Goal: Transaction & Acquisition: Purchase product/service

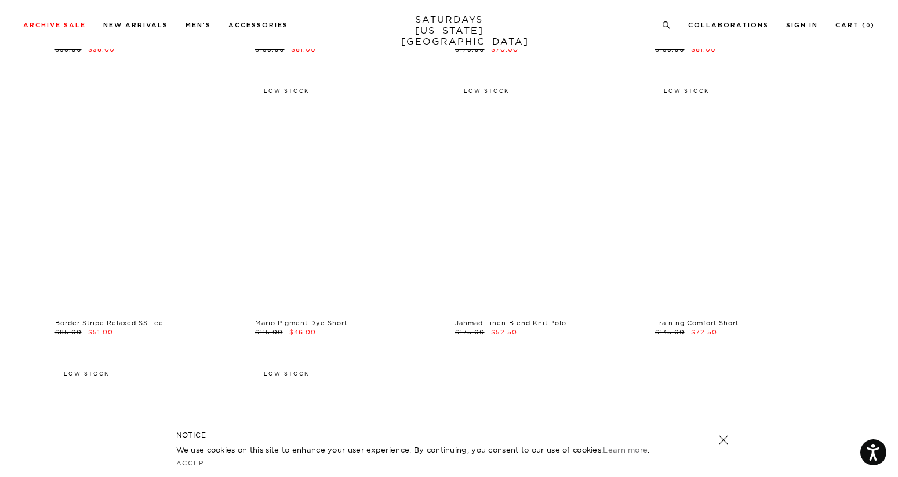
scroll to position [1828, 0]
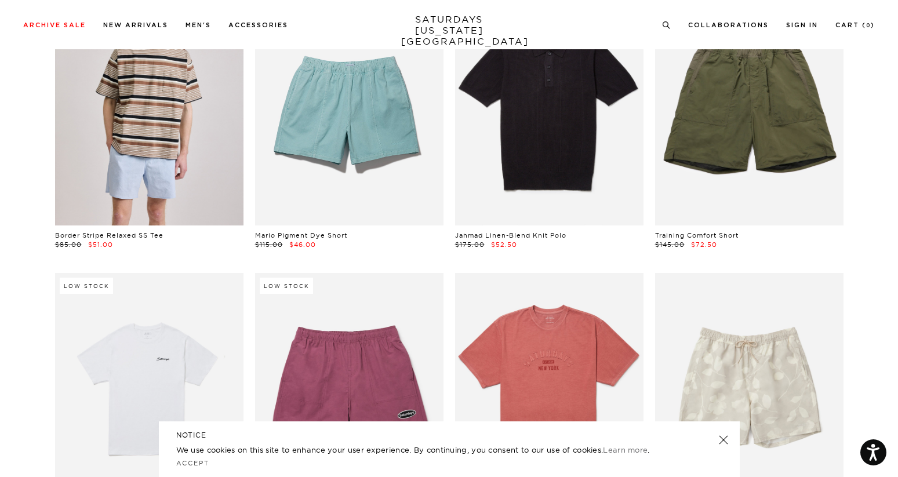
click at [196, 176] on link at bounding box center [149, 107] width 188 height 235
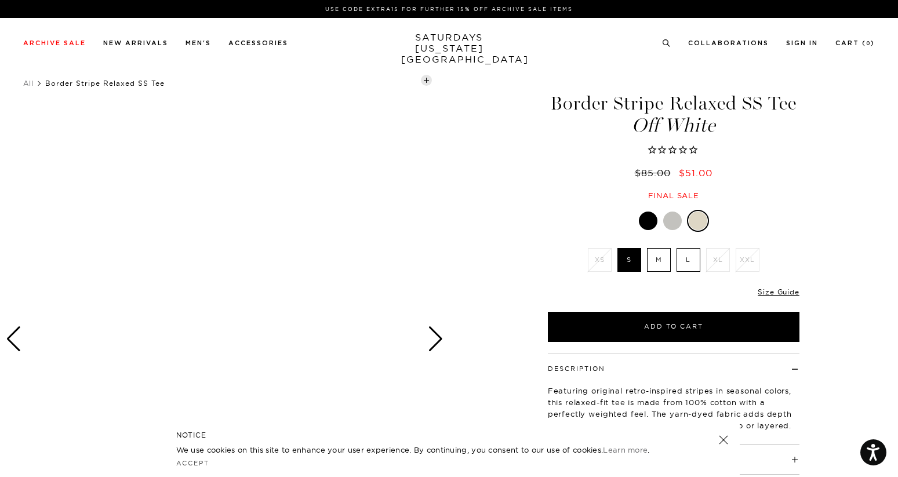
click at [641, 216] on div at bounding box center [648, 221] width 19 height 19
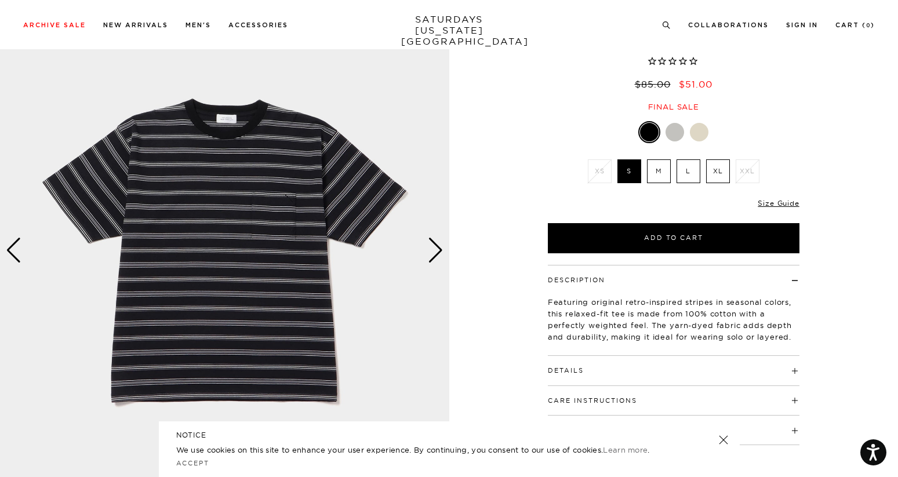
scroll to position [86, 0]
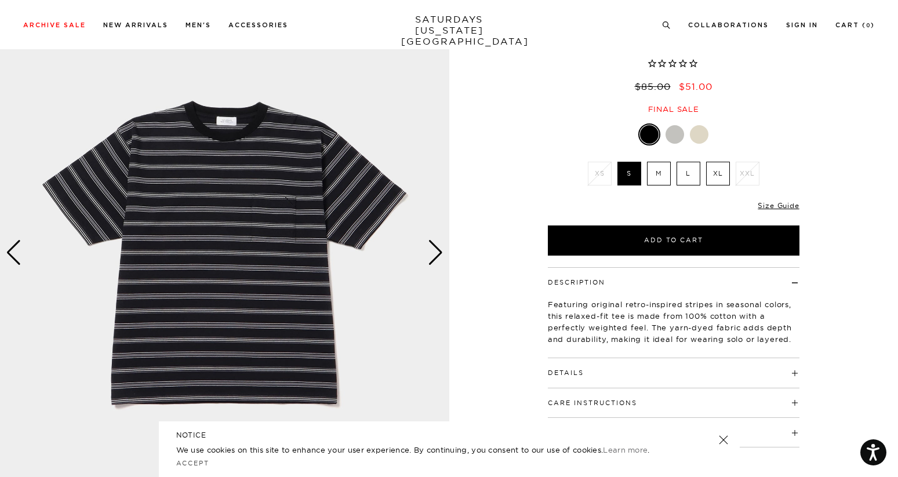
click at [431, 253] on div "Next slide" at bounding box center [436, 253] width 16 height 26
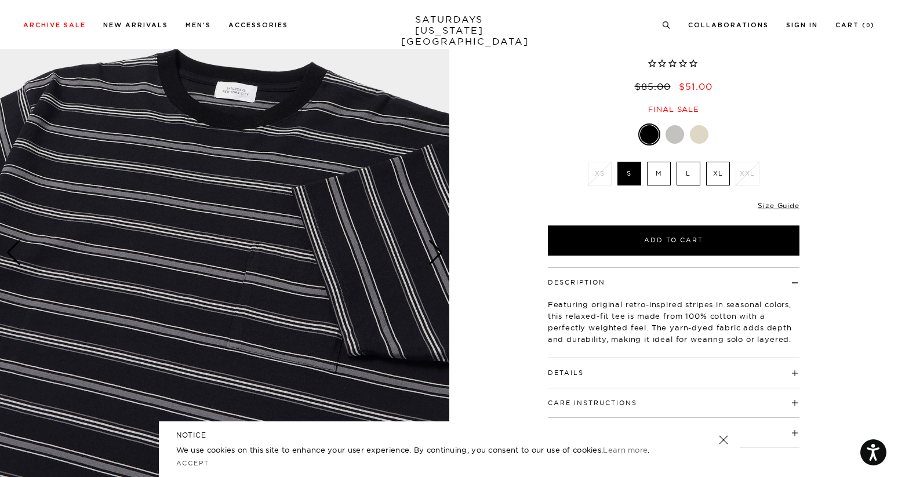
click at [431, 253] on div "Next slide" at bounding box center [436, 253] width 16 height 26
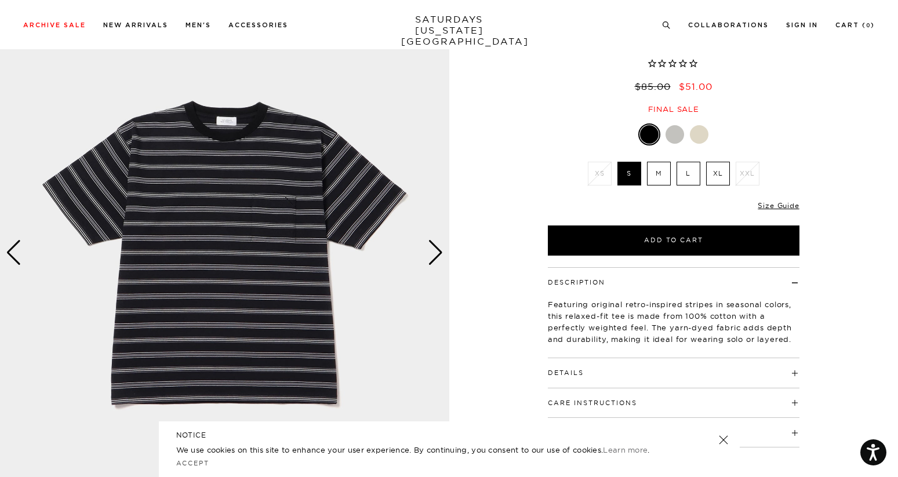
click at [678, 129] on div at bounding box center [674, 134] width 19 height 19
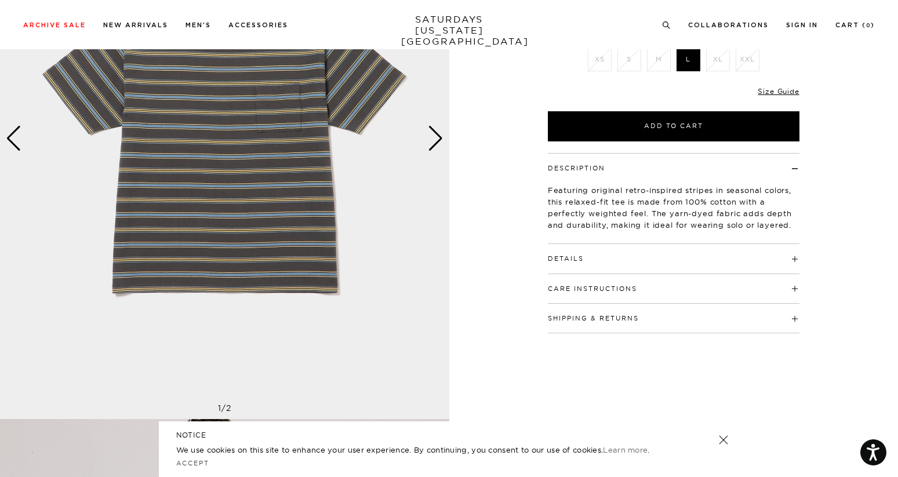
scroll to position [79, 0]
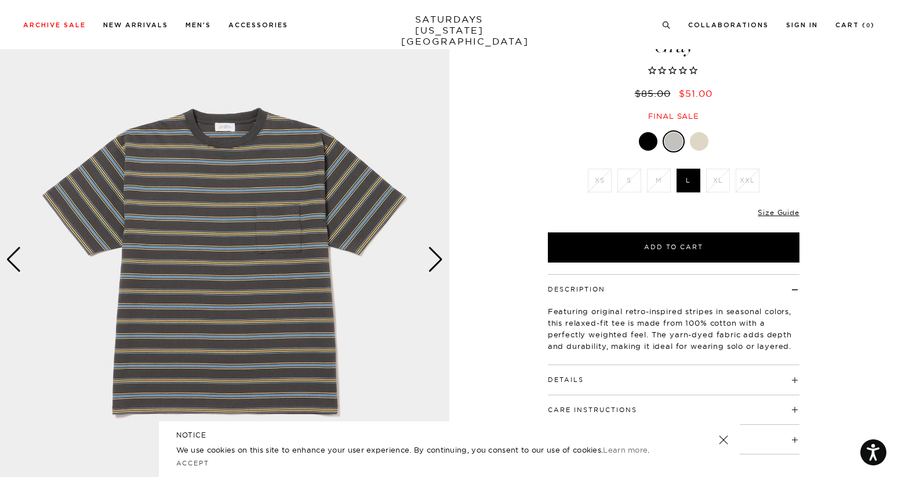
click at [646, 143] on div at bounding box center [648, 141] width 19 height 19
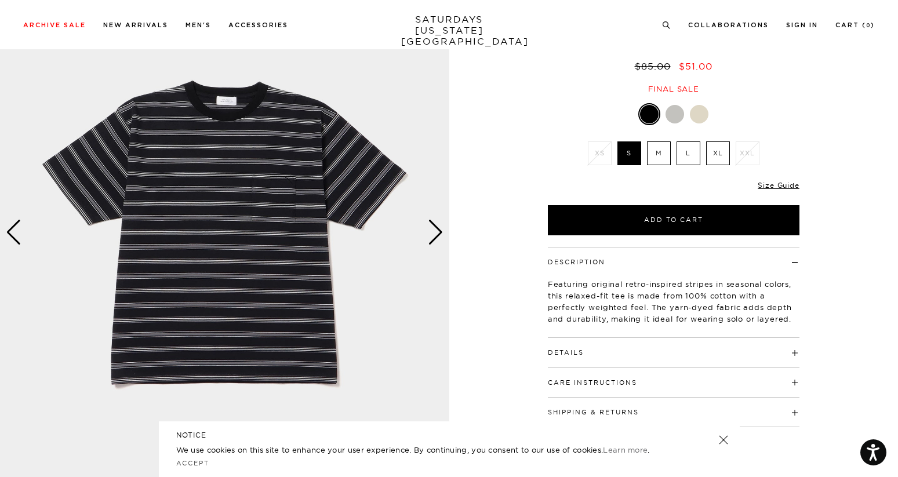
scroll to position [0, 7]
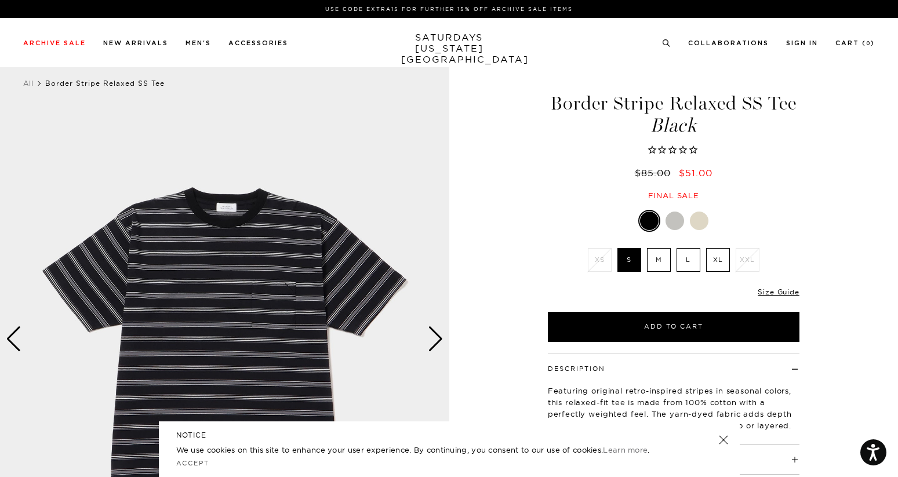
click at [425, 47] on link "SATURDAYS [US_STATE][GEOGRAPHIC_DATA]" at bounding box center [449, 48] width 96 height 33
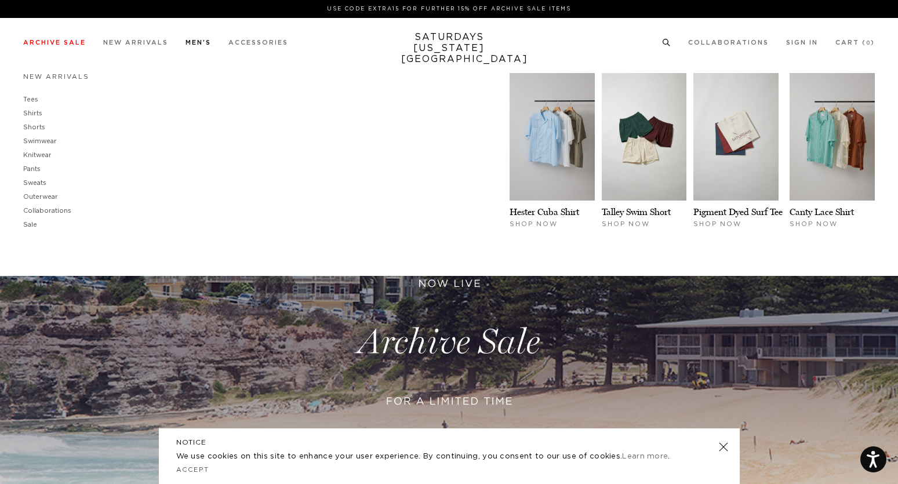
click at [206, 45] on link "Men's" at bounding box center [198, 42] width 26 height 6
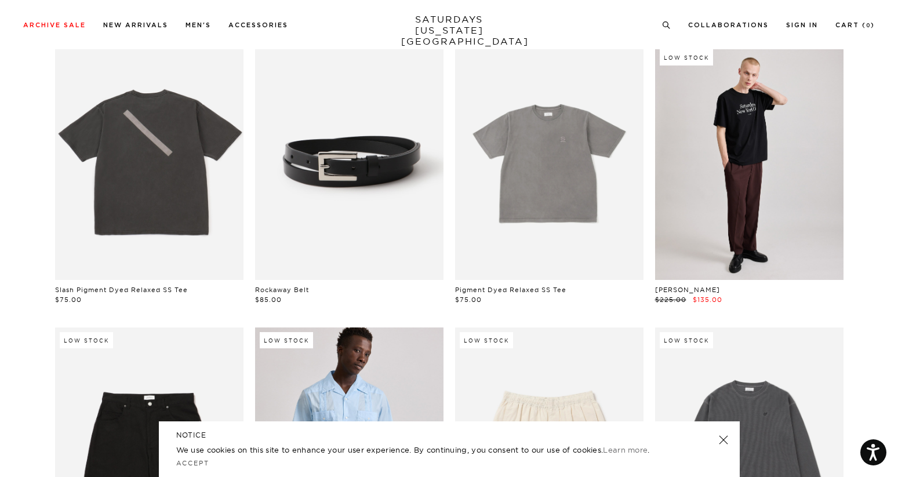
scroll to position [56, 0]
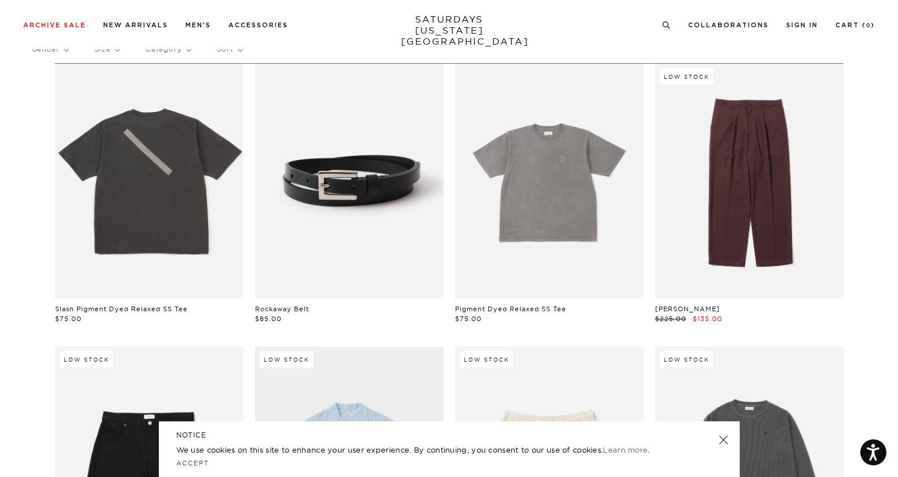
click at [763, 198] on link at bounding box center [749, 181] width 188 height 235
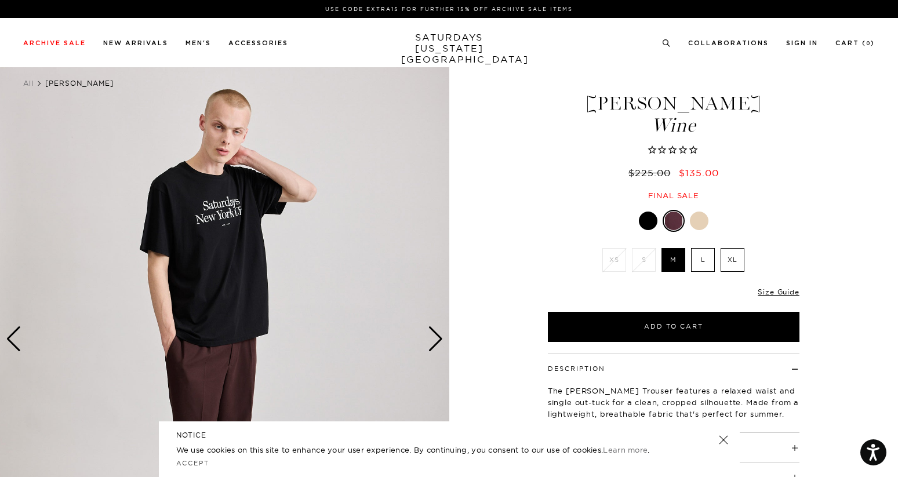
click at [652, 214] on div at bounding box center [648, 221] width 19 height 19
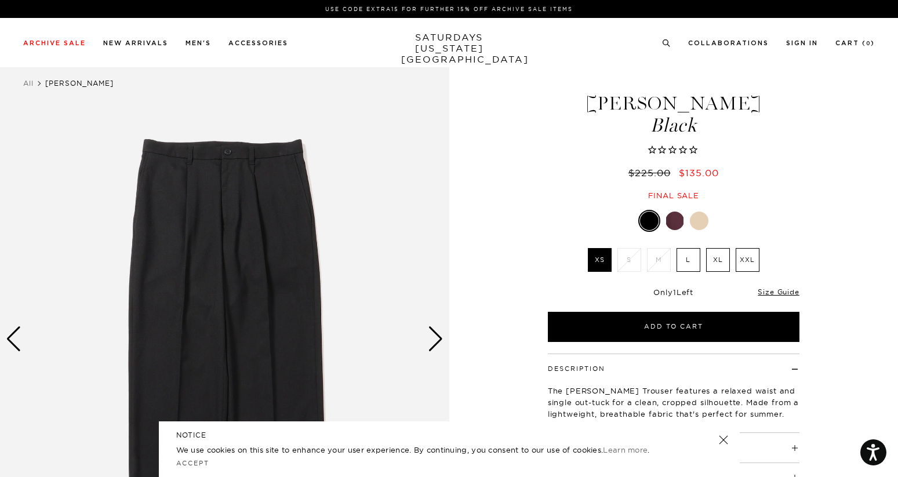
click at [678, 219] on div at bounding box center [674, 221] width 19 height 19
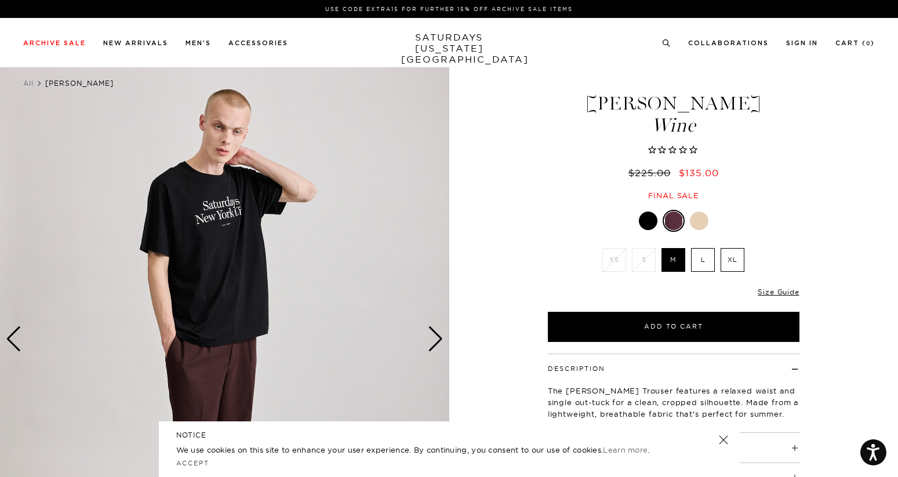
click at [737, 260] on label "XL" at bounding box center [733, 260] width 24 height 24
click at [0, 0] on input "XL" at bounding box center [0, 0] width 0 height 0
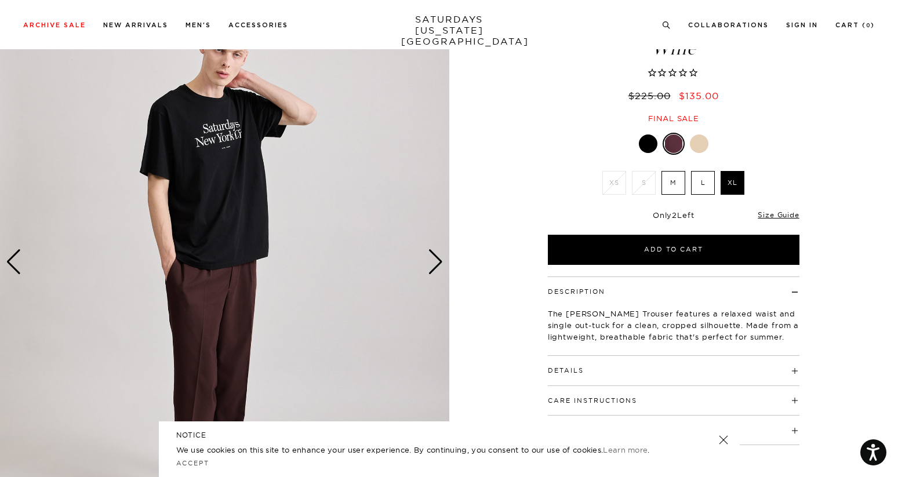
scroll to position [79, 1]
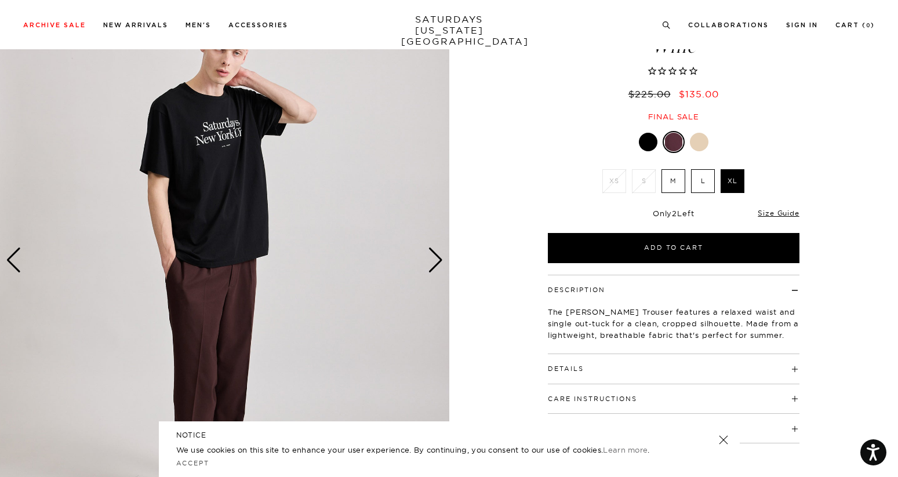
click at [428, 256] on div "Next slide" at bounding box center [436, 261] width 16 height 26
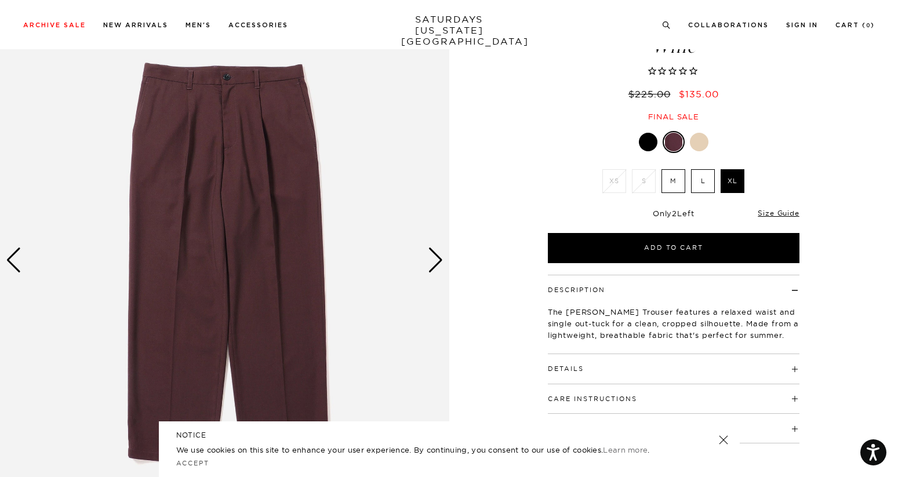
click at [428, 256] on div "Next slide" at bounding box center [436, 261] width 16 height 26
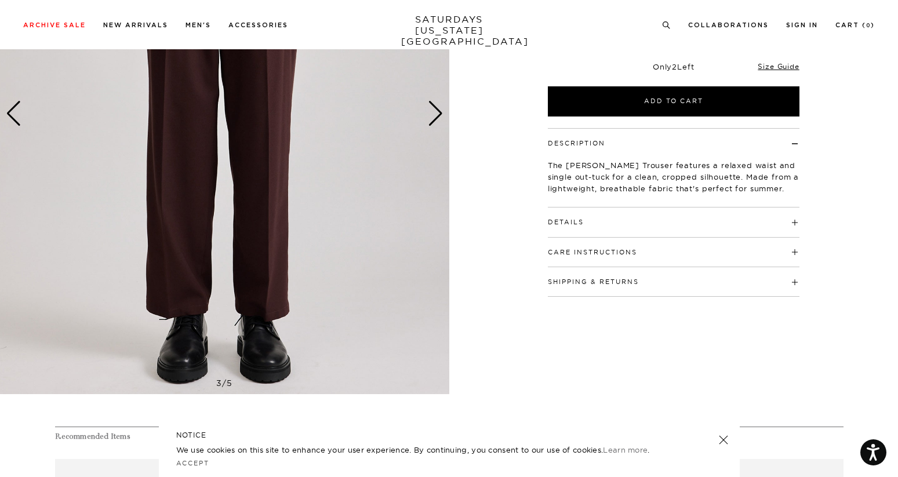
scroll to position [223, 1]
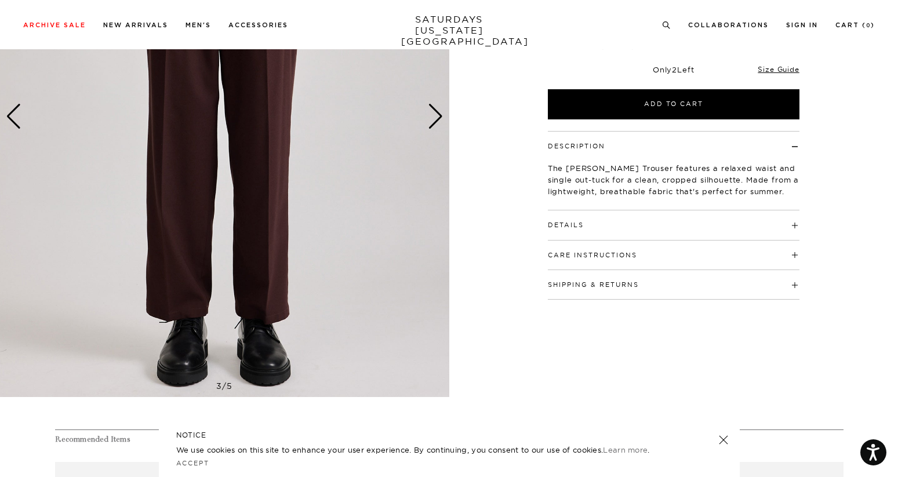
click at [428, 115] on div "Next slide" at bounding box center [436, 117] width 16 height 26
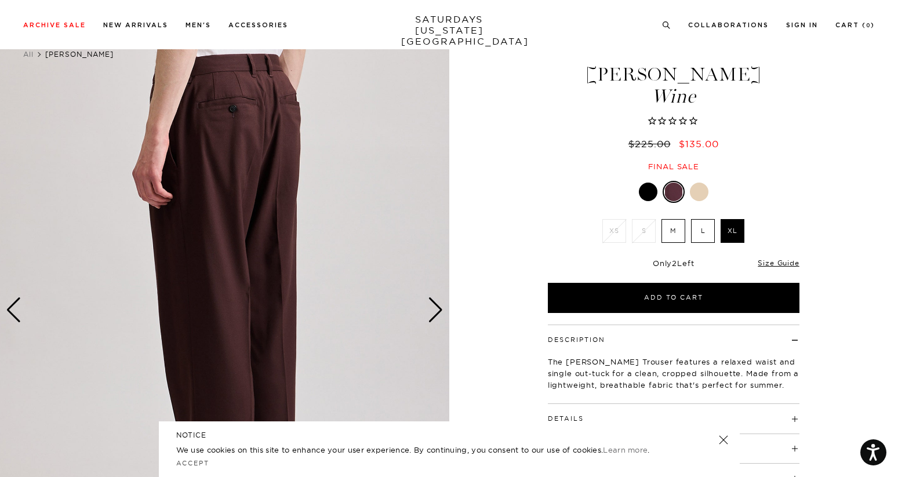
scroll to position [29, 7]
click at [434, 312] on div "Next slide" at bounding box center [436, 310] width 16 height 26
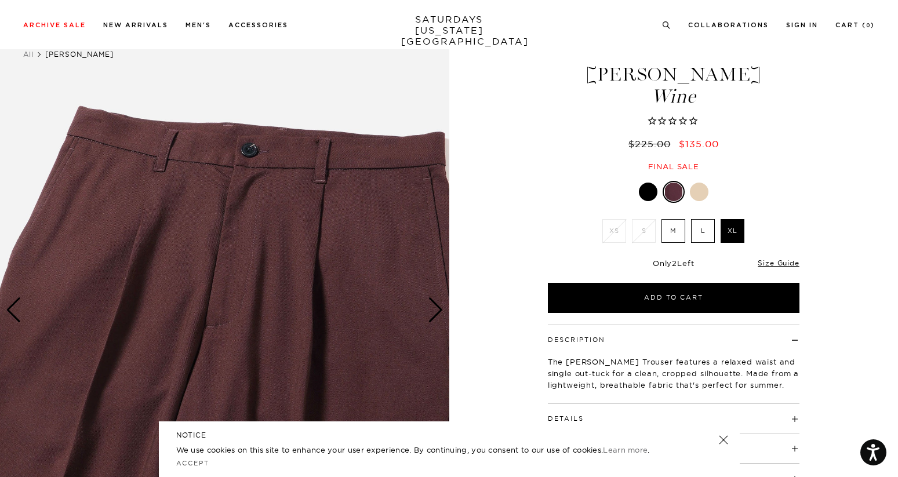
click at [434, 312] on div "Next slide" at bounding box center [436, 310] width 16 height 26
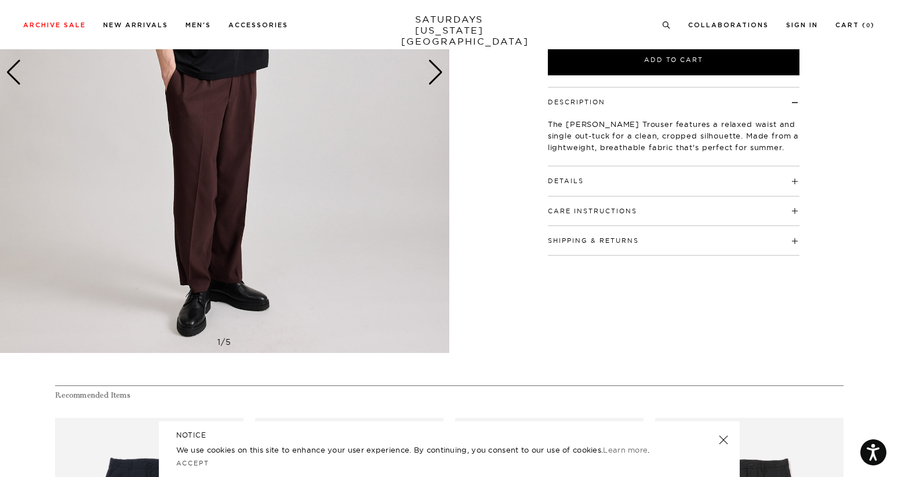
scroll to position [0, 7]
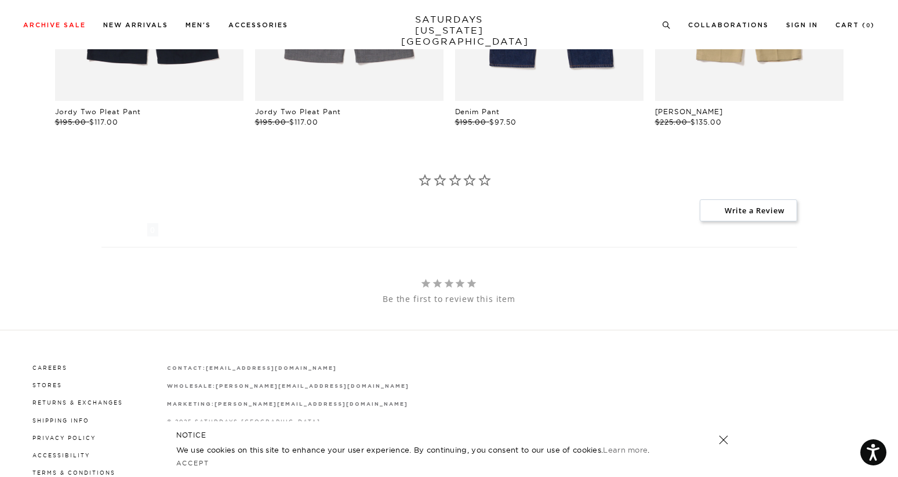
scroll to position [936, 0]
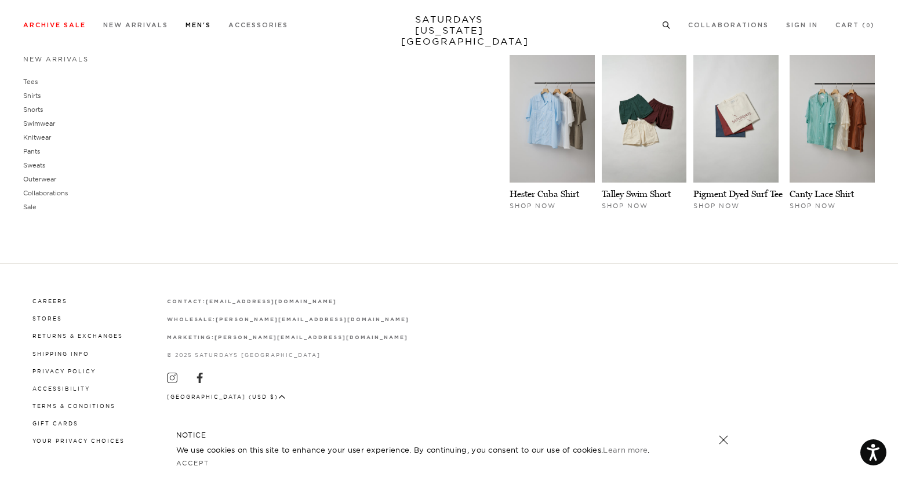
click at [208, 28] on link "Men's" at bounding box center [198, 25] width 26 height 6
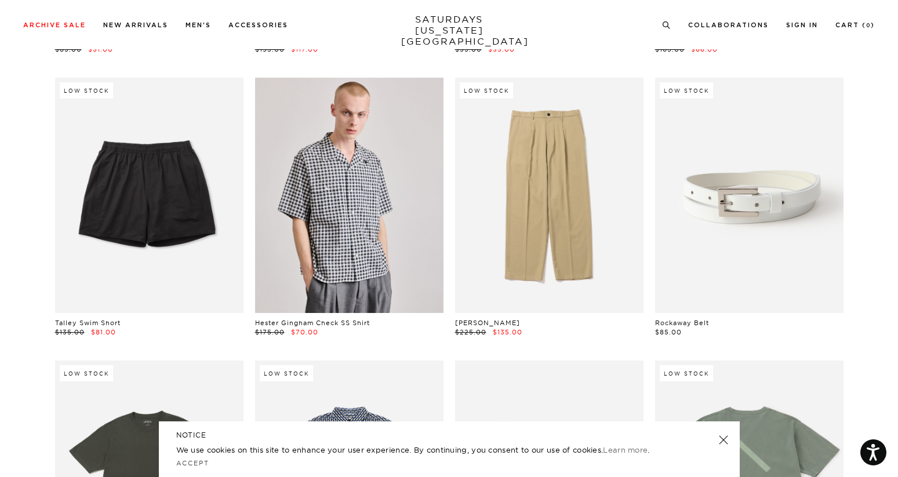
scroll to position [3998, 2]
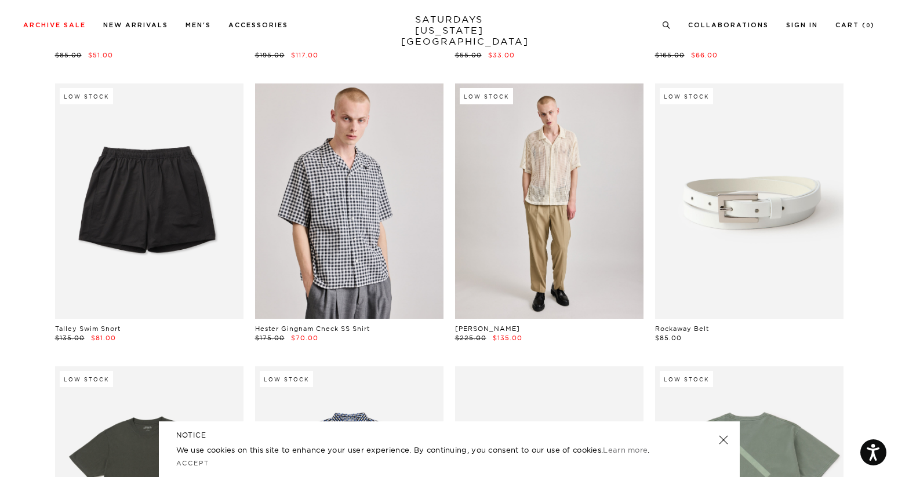
click at [544, 249] on link at bounding box center [549, 200] width 188 height 235
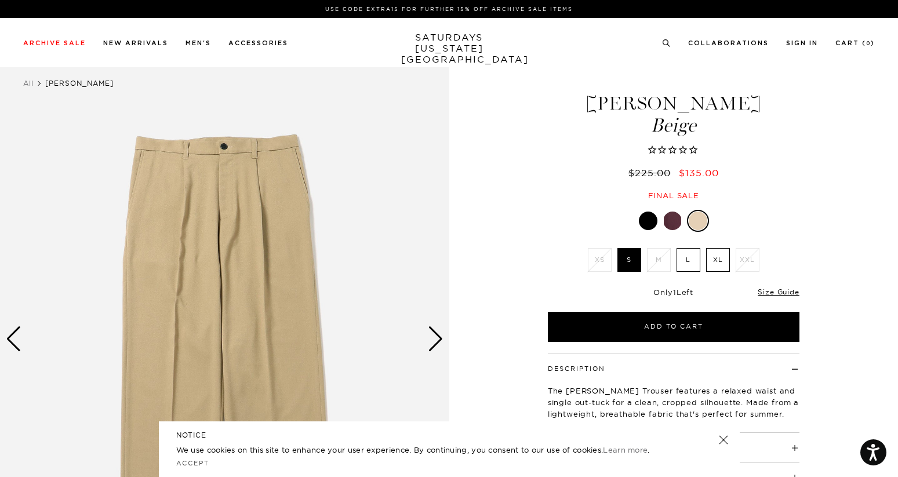
scroll to position [1, 0]
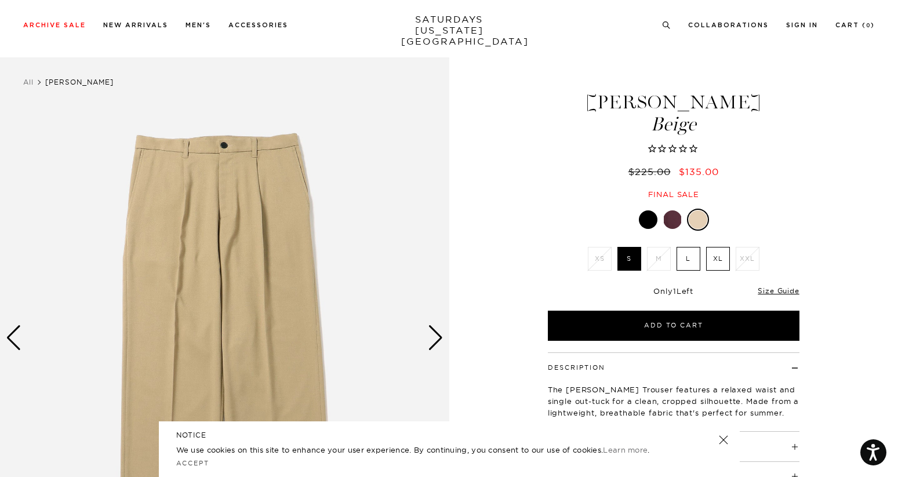
click at [435, 343] on div "Next slide" at bounding box center [436, 338] width 16 height 26
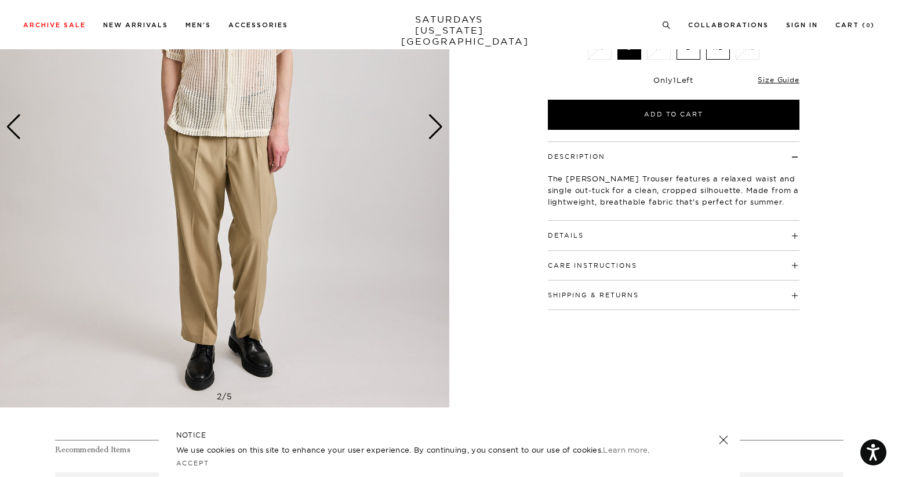
scroll to position [228, 0]
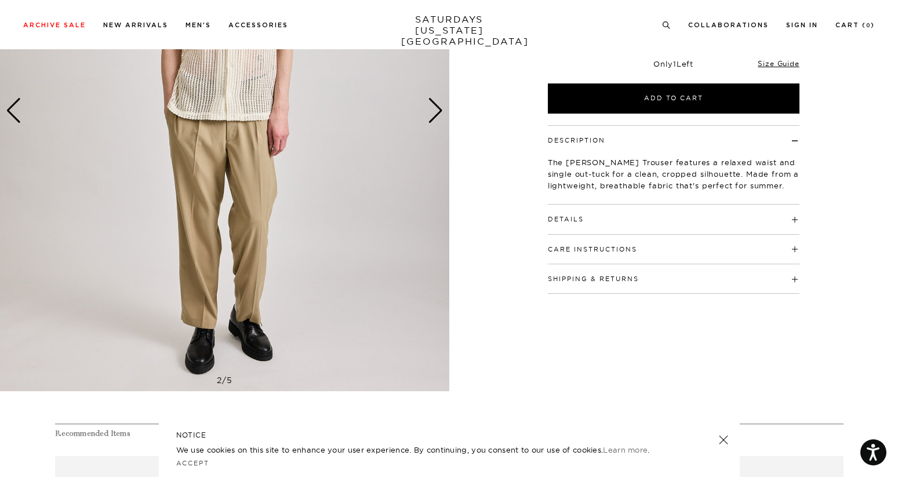
click at [436, 115] on div "Next slide" at bounding box center [436, 111] width 16 height 26
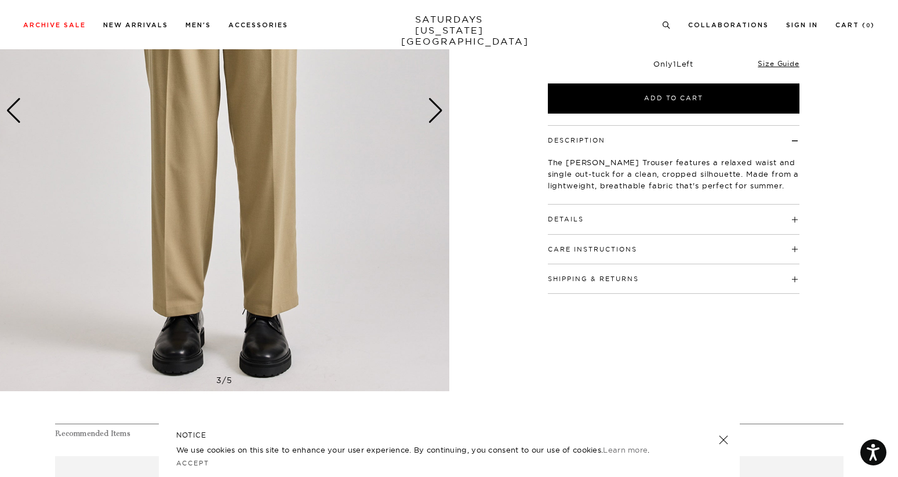
click at [436, 115] on div "Next slide" at bounding box center [436, 111] width 16 height 26
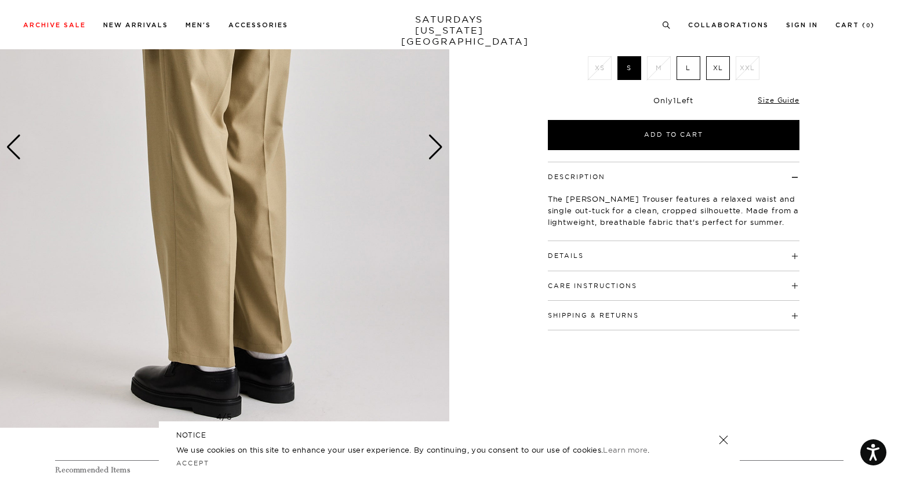
scroll to position [195, 0]
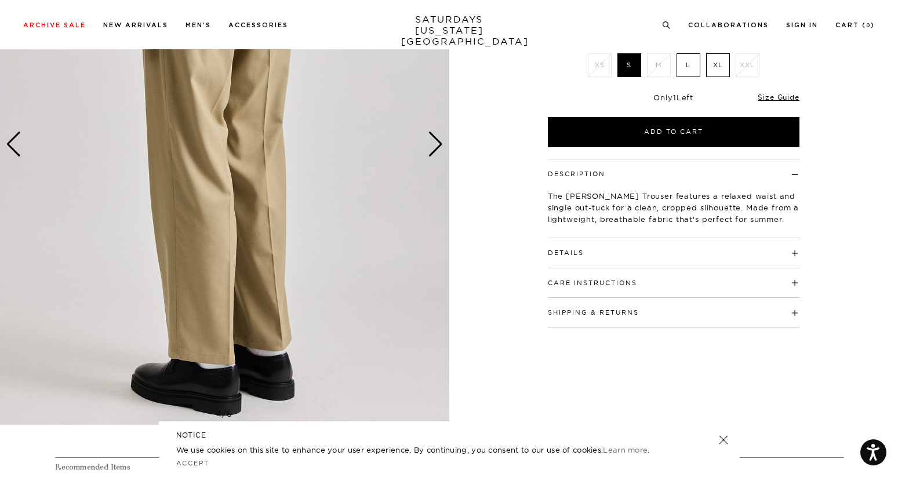
click at [436, 115] on img at bounding box center [224, 144] width 449 height 561
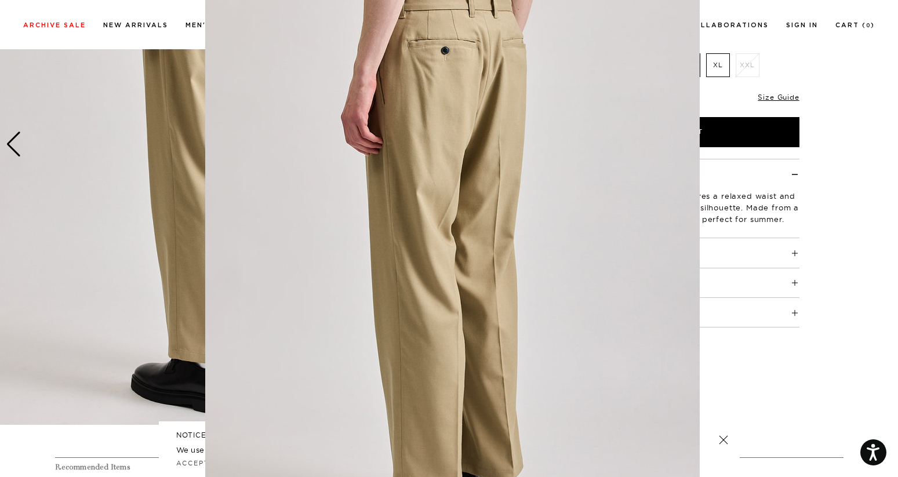
scroll to position [0, 0]
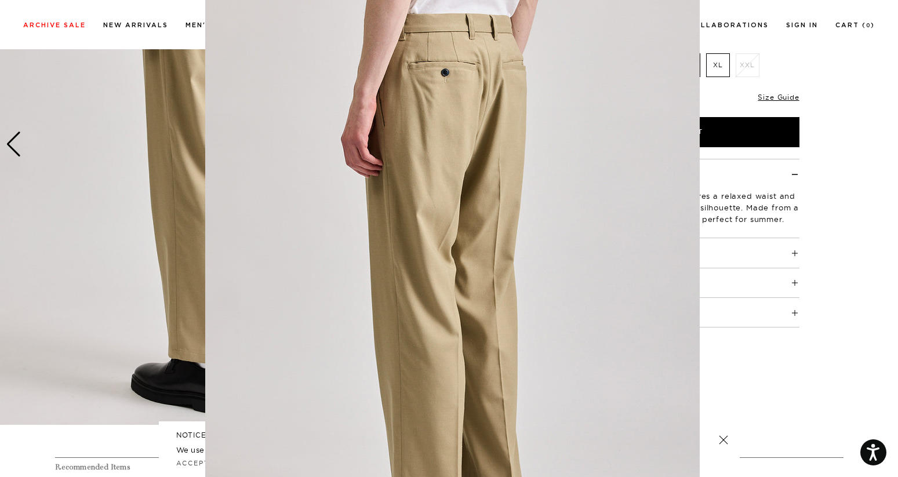
click at [434, 145] on img at bounding box center [452, 283] width 494 height 594
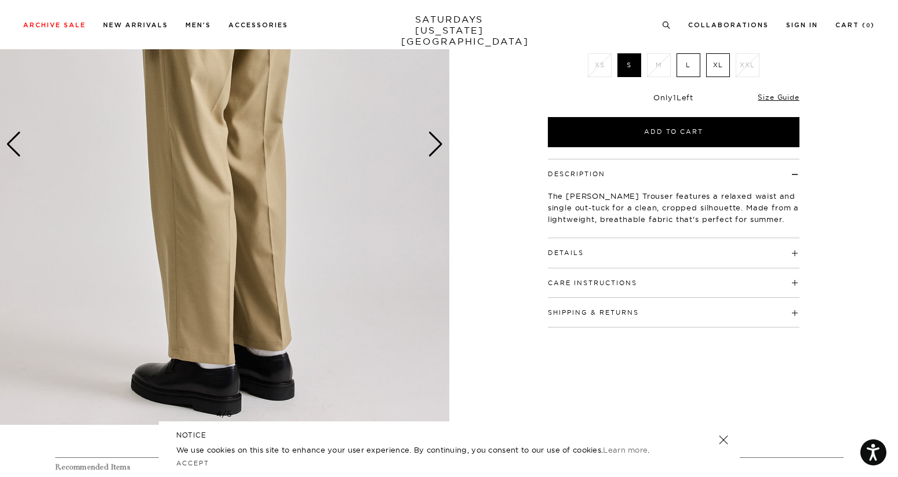
click at [699, 248] on h4 "Details" at bounding box center [674, 247] width 252 height 19
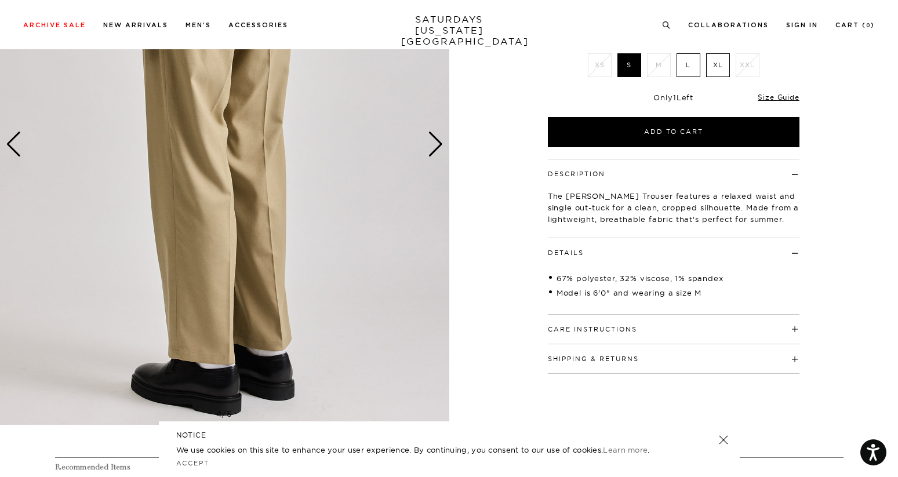
click at [699, 248] on h4 "Details" at bounding box center [674, 247] width 252 height 19
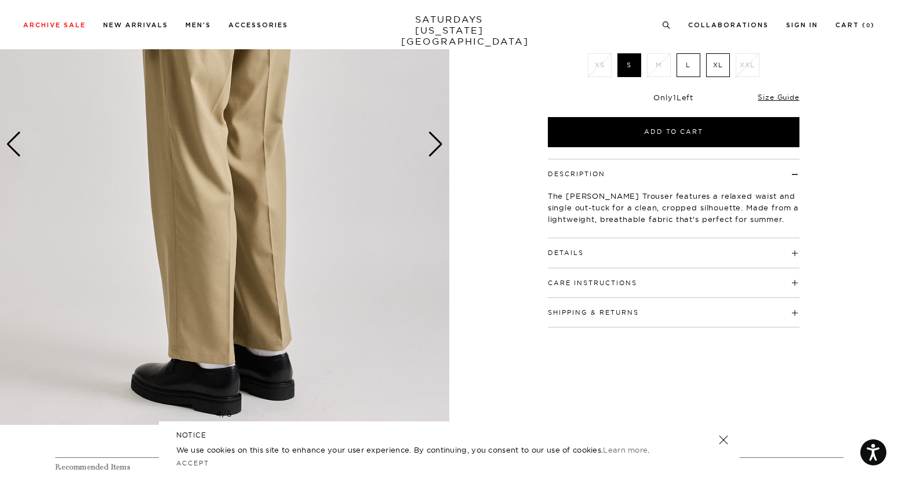
click at [435, 139] on div "Next slide" at bounding box center [436, 145] width 16 height 26
